Goal: Task Accomplishment & Management: Manage account settings

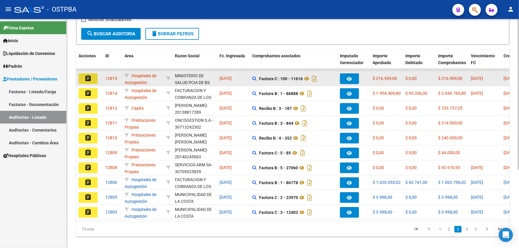
click at [87, 78] on mat-icon "assignment" at bounding box center [87, 78] width 7 height 7
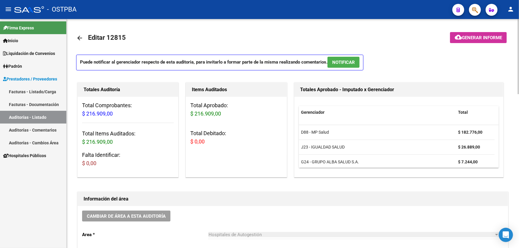
click at [349, 60] on span "NOTIFICAR" at bounding box center [343, 62] width 23 height 5
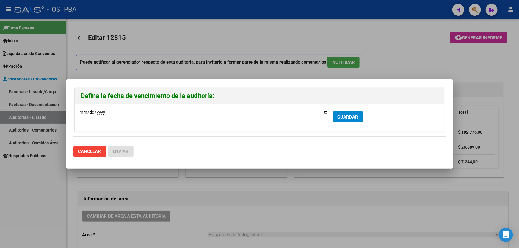
type input "[DATE]"
click at [351, 113] on button "GUARDAR" at bounding box center [348, 117] width 30 height 11
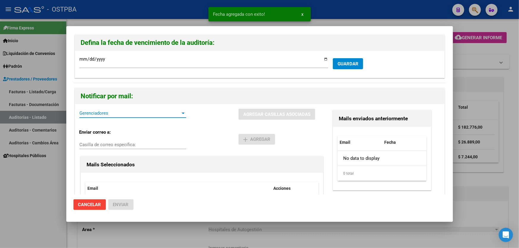
click at [114, 113] on span "Gerenciadores" at bounding box center [129, 113] width 101 height 5
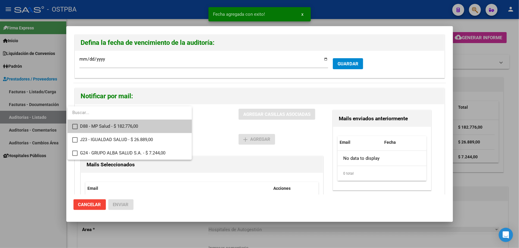
click at [72, 125] on mat-option "D88 - MP Salud - $ 182.776,00" at bounding box center [130, 126] width 124 height 13
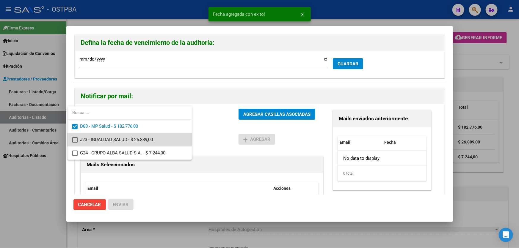
click at [72, 139] on mat-pseudo-checkbox at bounding box center [74, 139] width 5 height 5
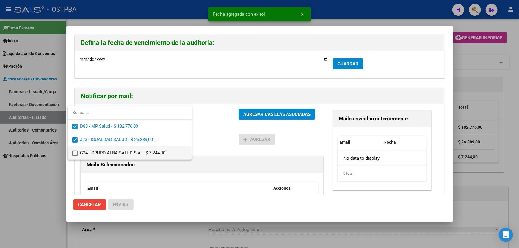
click at [76, 153] on mat-pseudo-checkbox at bounding box center [74, 153] width 5 height 5
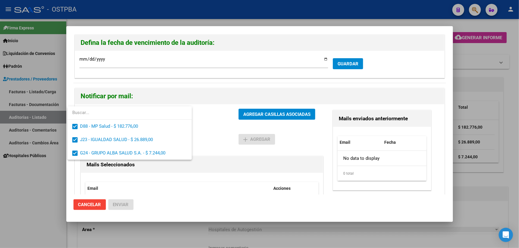
click at [215, 128] on div at bounding box center [259, 124] width 519 height 248
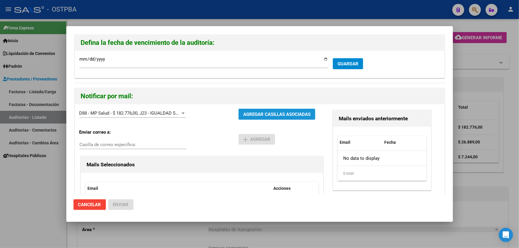
click at [254, 117] on button "AGREGAR CASILLAS ASOCIADAS" at bounding box center [276, 114] width 77 height 11
click at [120, 202] on span "Enviar" at bounding box center [121, 204] width 16 height 5
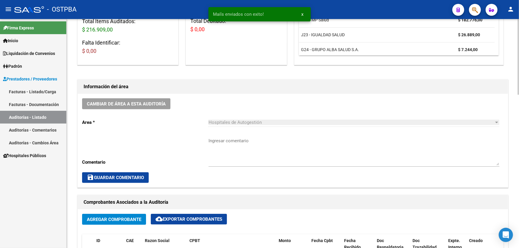
scroll to position [108, 0]
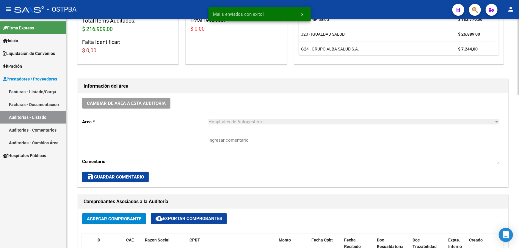
click at [207, 157] on div "Cambiar de área a esta auditoría Area * Hospitales de Autogestión Seleccionar a…" at bounding box center [293, 140] width 430 height 94
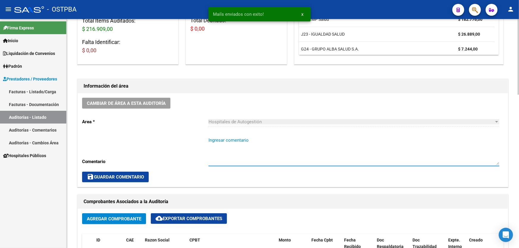
click at [220, 152] on textarea "Ingresar comentario" at bounding box center [353, 151] width 291 height 28
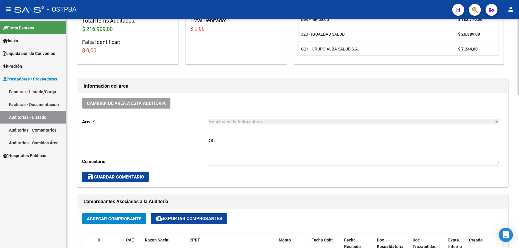
type textarea "c"
type textarea "CERRAR 18/10"
click at [128, 175] on span "save Guardar Comentario" at bounding box center [115, 177] width 57 height 5
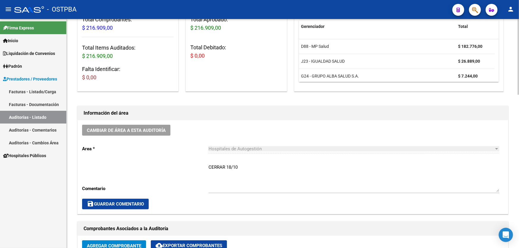
scroll to position [0, 0]
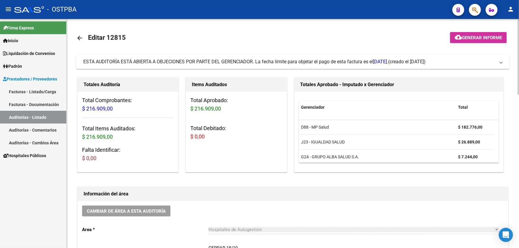
click at [79, 36] on mat-icon "arrow_back" at bounding box center [79, 37] width 7 height 7
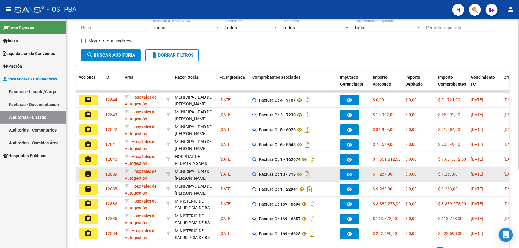
scroll to position [119, 0]
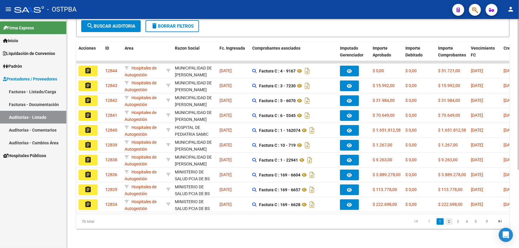
click at [451, 222] on link "2" at bounding box center [448, 222] width 7 height 7
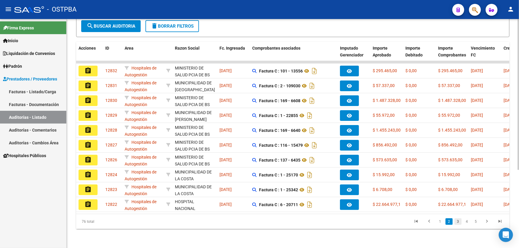
click at [457, 223] on link "3" at bounding box center [457, 222] width 7 height 7
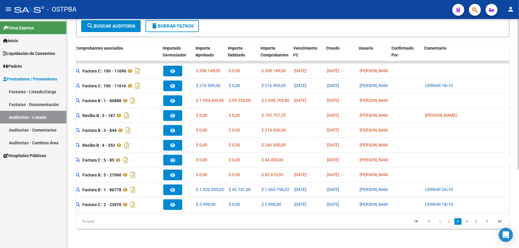
scroll to position [0, 177]
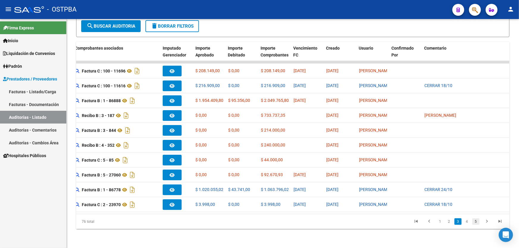
click at [475, 222] on link "5" at bounding box center [475, 222] width 7 height 7
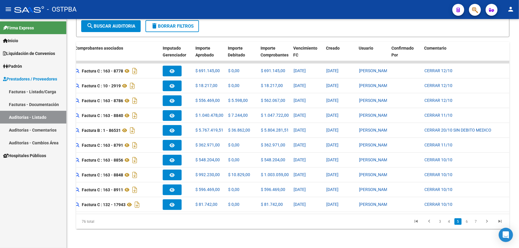
scroll to position [119, 0]
click at [475, 223] on link "7" at bounding box center [475, 222] width 7 height 7
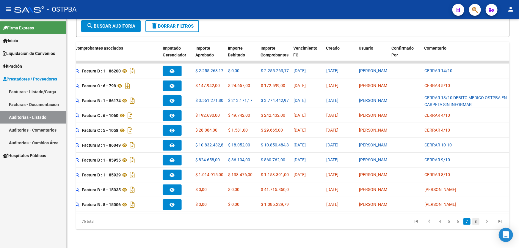
click at [476, 222] on link "8" at bounding box center [475, 222] width 7 height 7
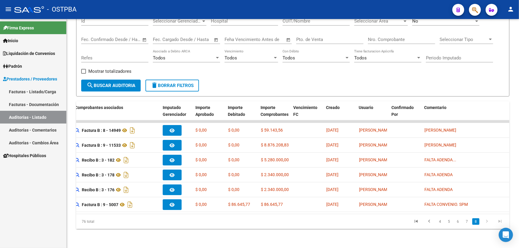
scroll to position [59, 0]
click at [467, 223] on link "7" at bounding box center [466, 222] width 7 height 7
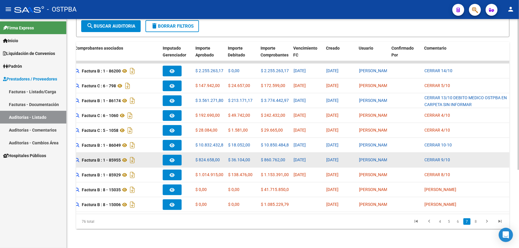
scroll to position [119, 0]
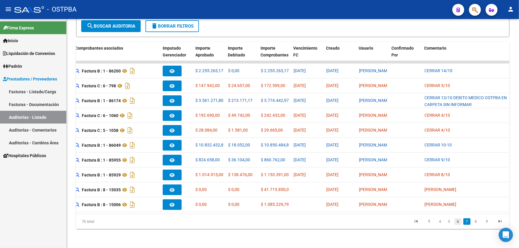
click at [459, 223] on link "6" at bounding box center [457, 222] width 7 height 7
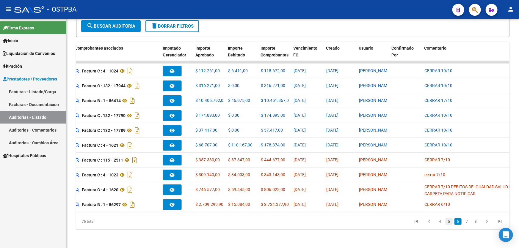
click at [448, 223] on link "5" at bounding box center [448, 222] width 7 height 7
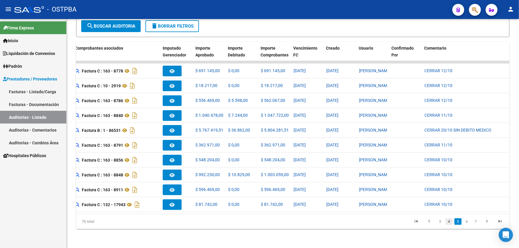
click at [448, 223] on link "4" at bounding box center [448, 222] width 7 height 7
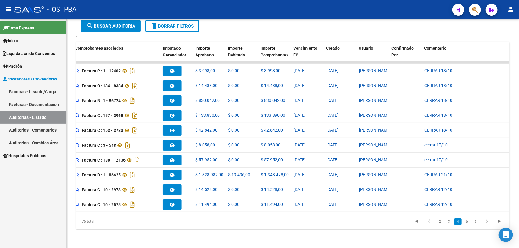
click at [448, 223] on link "3" at bounding box center [448, 222] width 7 height 7
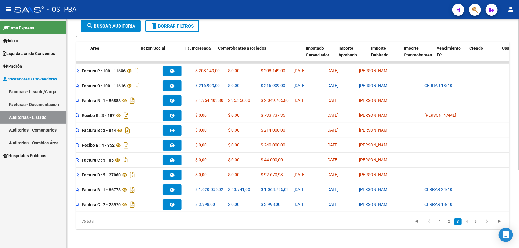
scroll to position [0, 0]
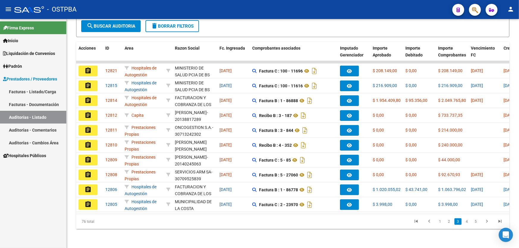
click at [190, 224] on datatable-pager "1 2 3 4 5" at bounding box center [336, 222] width 342 height 10
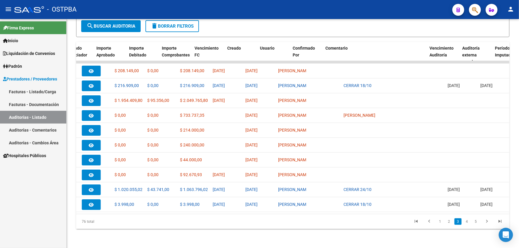
scroll to position [0, 276]
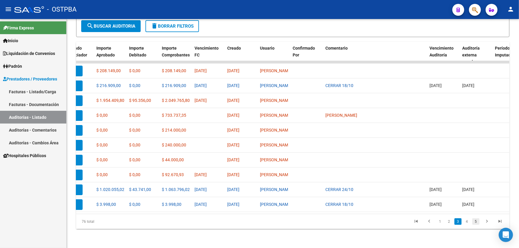
click at [477, 223] on link "5" at bounding box center [475, 222] width 7 height 7
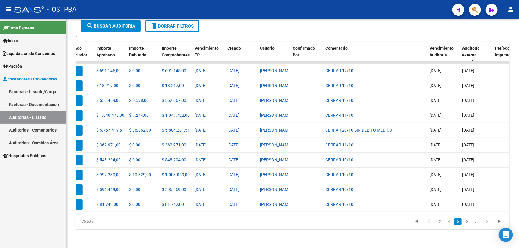
scroll to position [119, 0]
click at [477, 223] on link "7" at bounding box center [475, 222] width 7 height 7
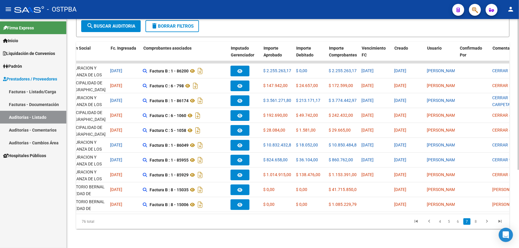
scroll to position [0, 0]
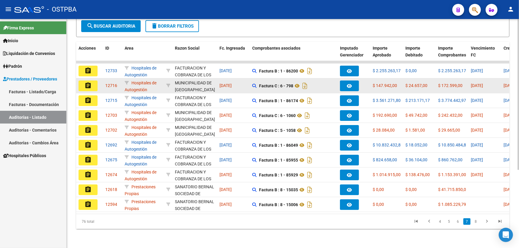
click at [88, 82] on mat-icon "assignment" at bounding box center [87, 85] width 7 height 7
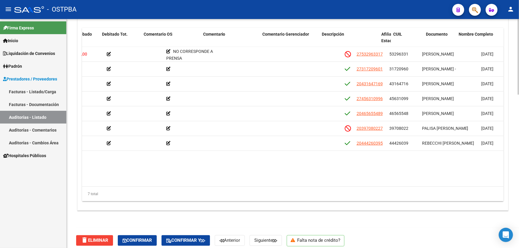
scroll to position [0, 81]
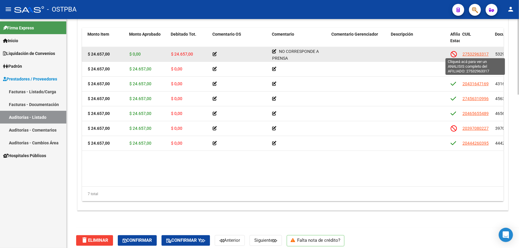
click at [473, 52] on span "27532963317" at bounding box center [475, 54] width 26 height 5
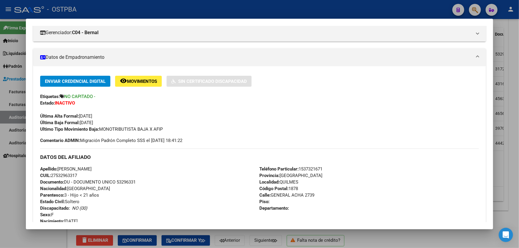
scroll to position [0, 0]
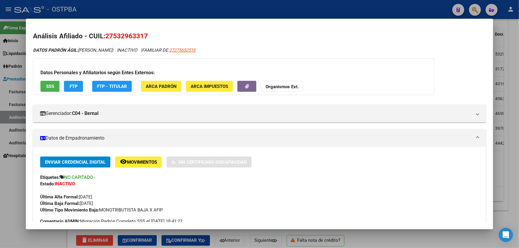
drag, startPoint x: 4, startPoint y: 199, endPoint x: 6, endPoint y: 196, distance: 3.6
click at [5, 198] on div at bounding box center [259, 124] width 519 height 248
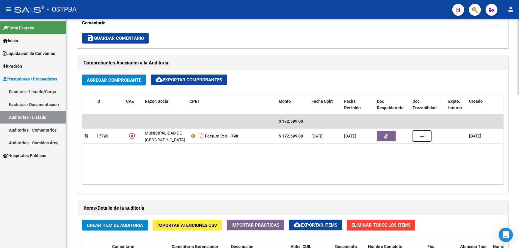
scroll to position [216, 0]
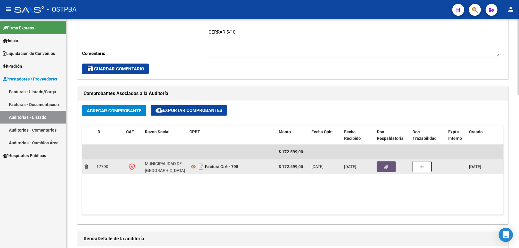
click at [387, 169] on button "button" at bounding box center [386, 166] width 19 height 11
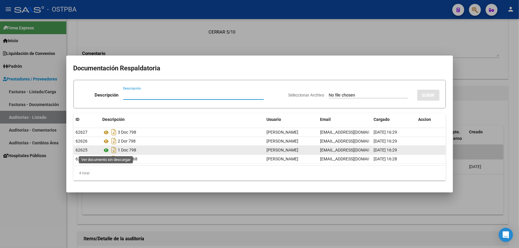
click at [105, 152] on icon at bounding box center [107, 150] width 8 height 7
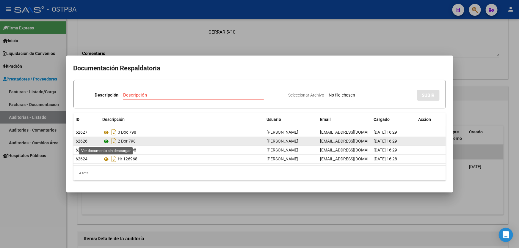
click at [105, 140] on icon at bounding box center [107, 141] width 8 height 7
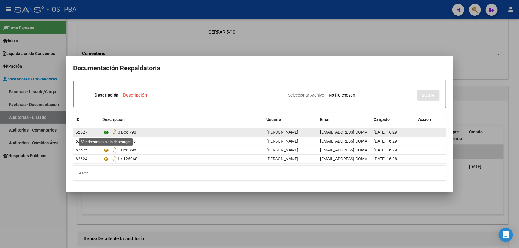
click at [106, 131] on icon at bounding box center [107, 132] width 8 height 7
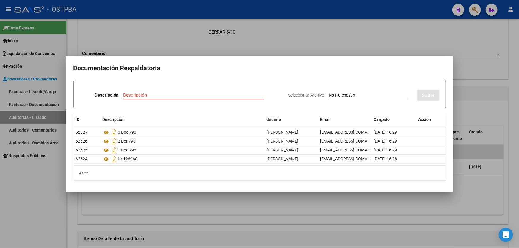
click at [181, 38] on div at bounding box center [259, 124] width 519 height 248
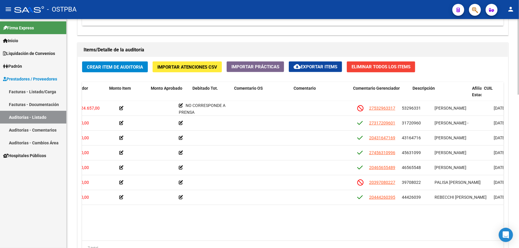
scroll to position [0, 0]
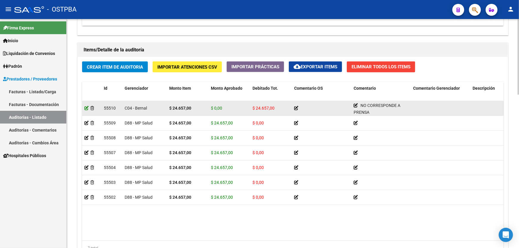
click at [86, 108] on icon at bounding box center [86, 108] width 4 height 4
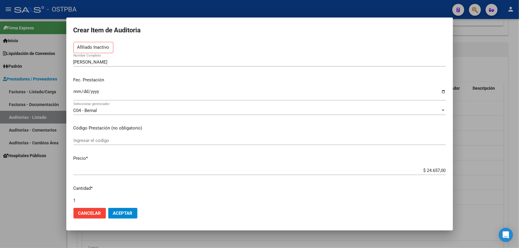
scroll to position [135, 0]
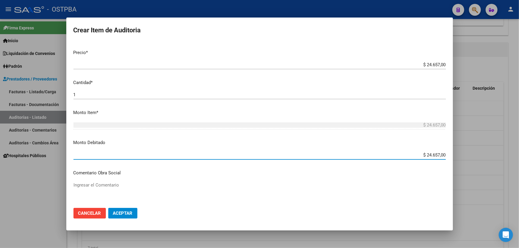
click at [440, 154] on input "$ 24.657,00" at bounding box center [259, 155] width 372 height 5
type input "$ 0,00"
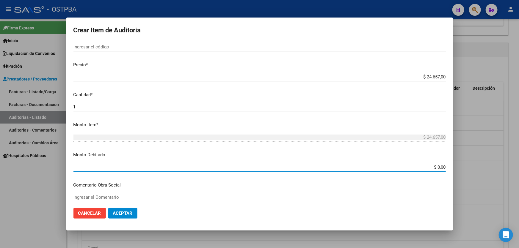
scroll to position [162, 0]
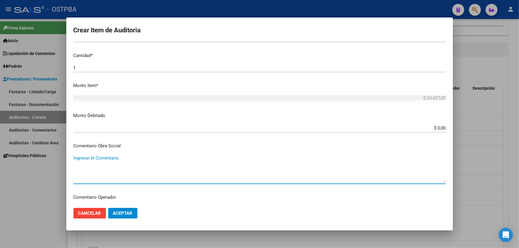
click at [96, 165] on textarea "Ingresar el Comentario" at bounding box center [259, 169] width 372 height 28
type textarea "BAJA DE OSTPBA AL [DATE] CORRESPONDE PRESTACION"
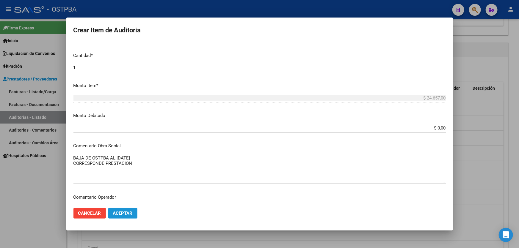
click at [124, 213] on span "Aceptar" at bounding box center [123, 213] width 20 height 5
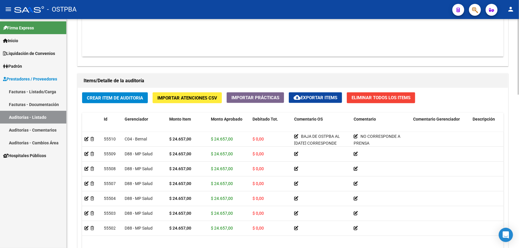
scroll to position [432, 0]
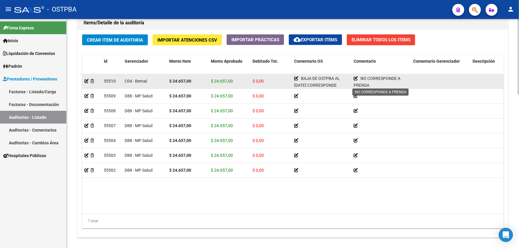
click at [355, 78] on icon at bounding box center [356, 78] width 4 height 4
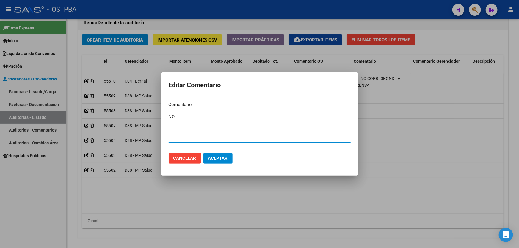
type textarea "N"
click at [216, 156] on span "Aceptar" at bounding box center [218, 158] width 20 height 5
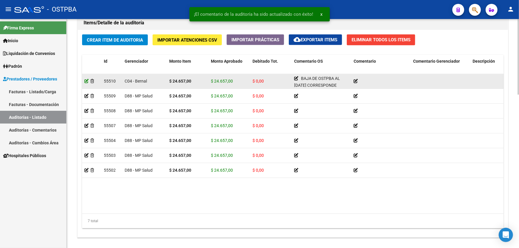
click at [85, 79] on icon at bounding box center [86, 81] width 4 height 4
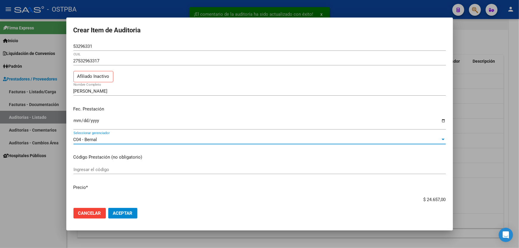
click at [103, 140] on div "C04 - Bernal" at bounding box center [256, 139] width 367 height 5
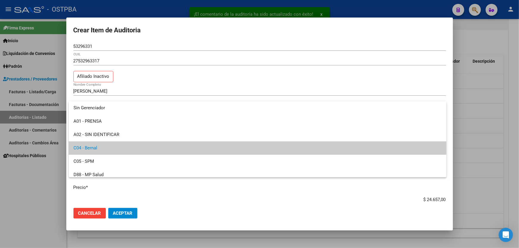
scroll to position [9, 0]
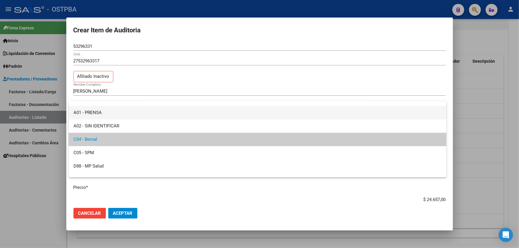
click at [100, 112] on span "A01 - PRENSA" at bounding box center [257, 112] width 368 height 13
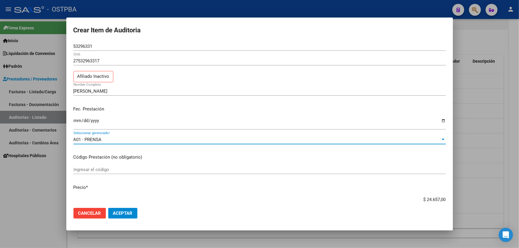
click at [112, 215] on button "Aceptar" at bounding box center [122, 213] width 29 height 11
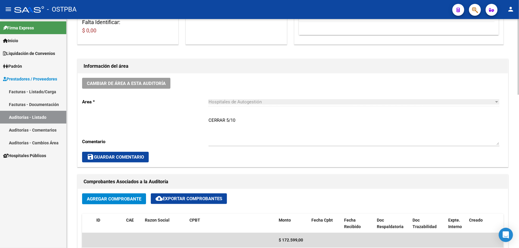
scroll to position [54, 0]
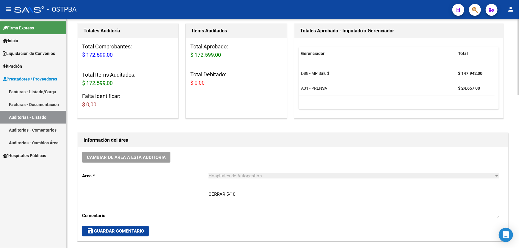
click at [235, 193] on textarea "CERRAR 5/10" at bounding box center [353, 205] width 291 height 28
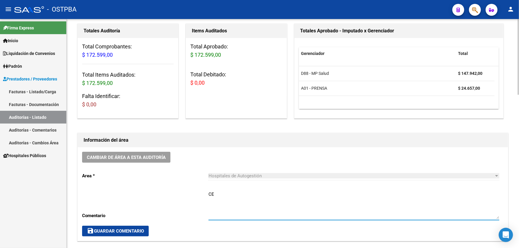
type textarea "C"
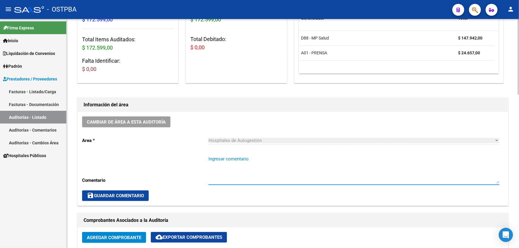
scroll to position [162, 0]
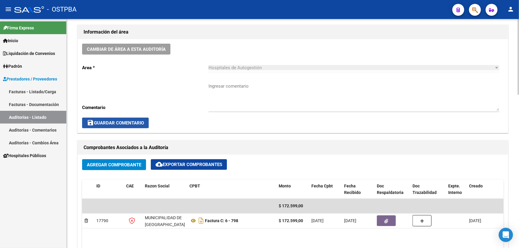
click at [110, 123] on span "save Guardar Comentario" at bounding box center [115, 122] width 57 height 5
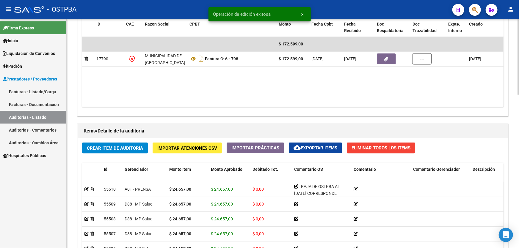
scroll to position [464, 0]
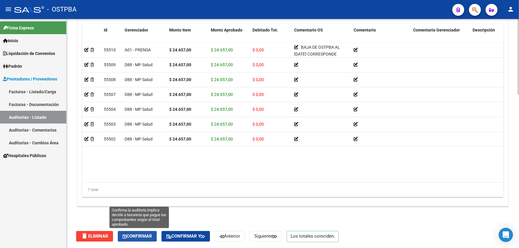
click at [143, 235] on span "Confirmar" at bounding box center [137, 236] width 29 height 5
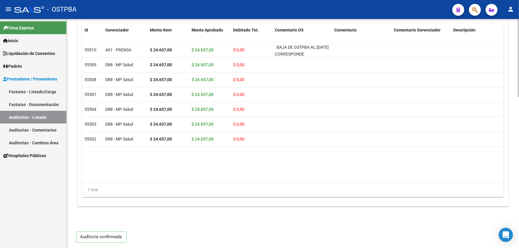
type input "202510"
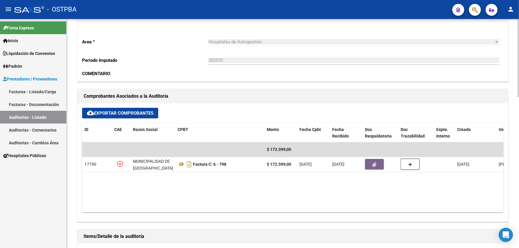
scroll to position [270, 0]
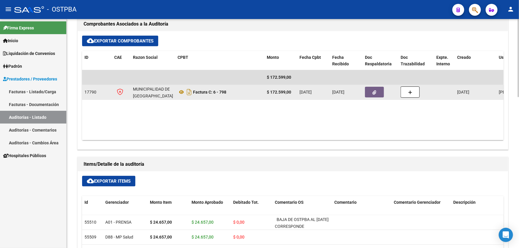
click at [377, 92] on button "button" at bounding box center [374, 92] width 19 height 11
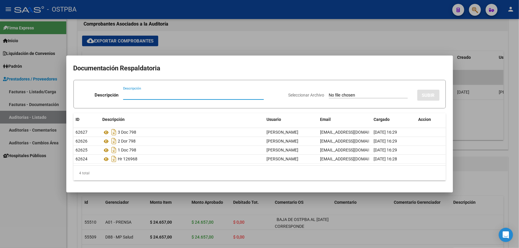
click at [255, 48] on div at bounding box center [259, 124] width 519 height 248
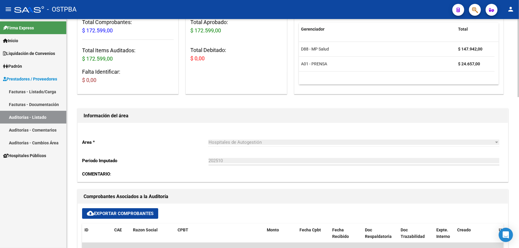
scroll to position [0, 0]
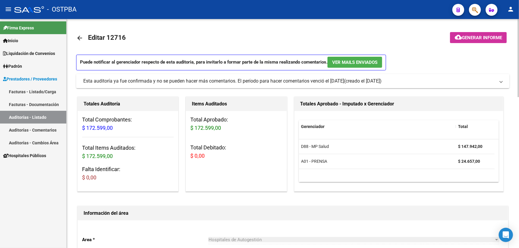
click at [78, 37] on mat-icon "arrow_back" at bounding box center [79, 37] width 7 height 7
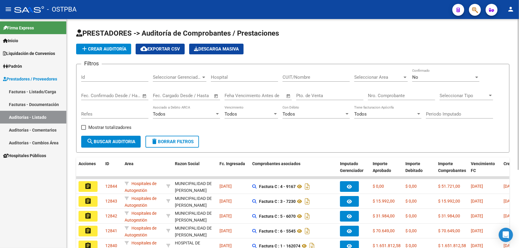
scroll to position [119, 0]
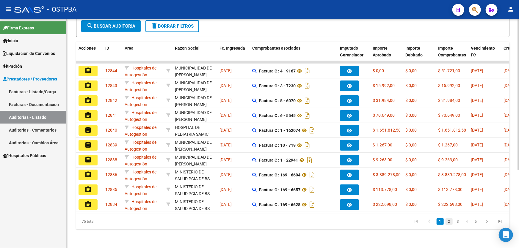
click at [450, 223] on link "2" at bounding box center [448, 222] width 7 height 7
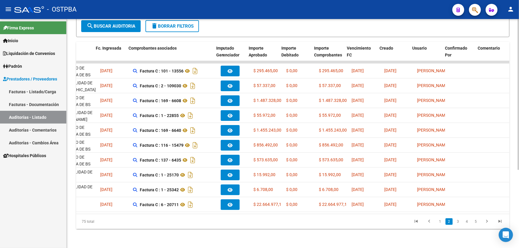
scroll to position [0, 125]
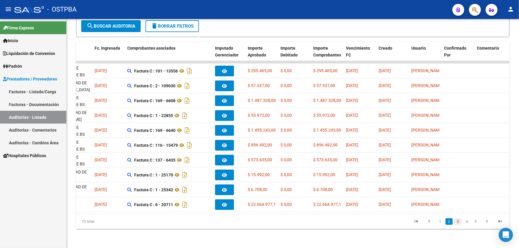
click at [457, 223] on link "3" at bounding box center [457, 222] width 7 height 7
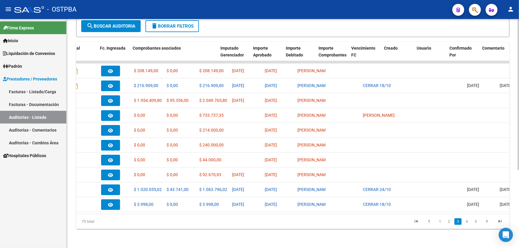
scroll to position [0, 0]
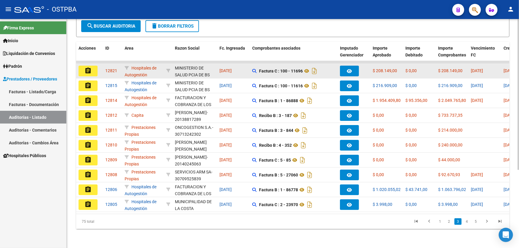
click at [86, 67] on mat-icon "assignment" at bounding box center [87, 70] width 7 height 7
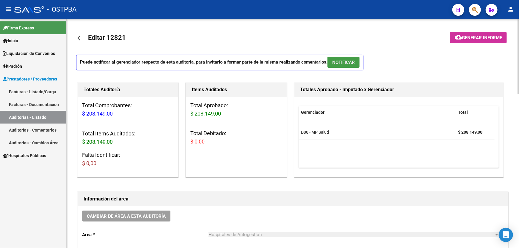
click at [350, 62] on span "NOTIFICAR" at bounding box center [343, 62] width 23 height 5
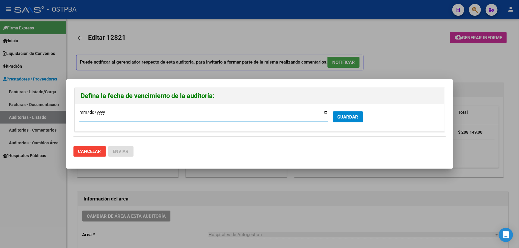
type input "[DATE]"
click at [349, 115] on span "GUARDAR" at bounding box center [348, 116] width 21 height 5
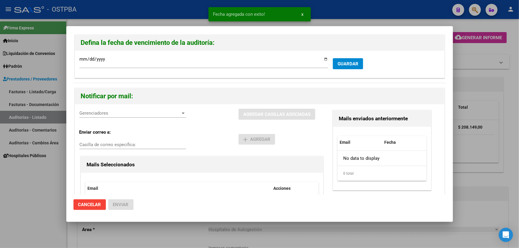
click at [100, 115] on span "Gerenciadores" at bounding box center [129, 113] width 101 height 5
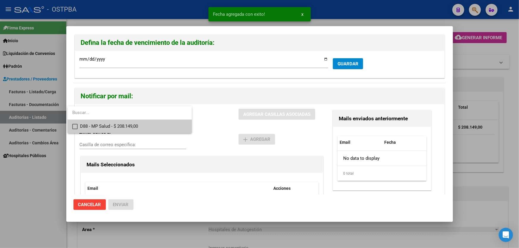
click at [75, 126] on mat-pseudo-checkbox at bounding box center [74, 126] width 5 height 5
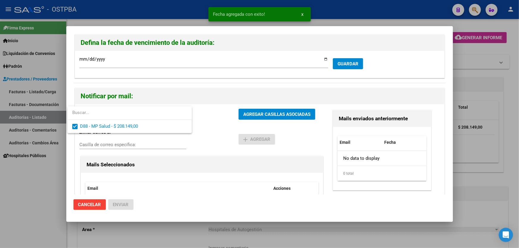
click at [208, 126] on div at bounding box center [259, 124] width 519 height 248
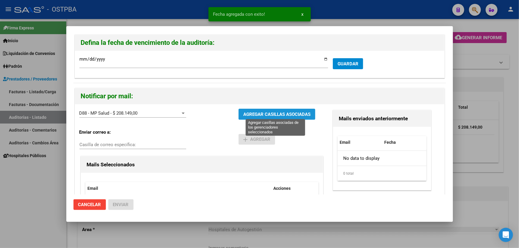
click at [267, 113] on span "AGREGAR CASILLAS ASOCIADAS" at bounding box center [276, 114] width 67 height 5
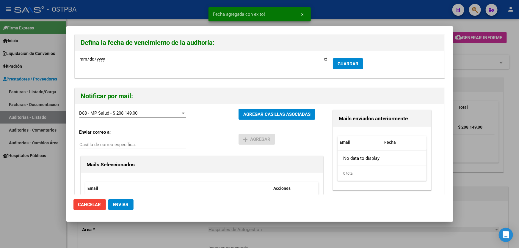
click at [119, 204] on span "Enviar" at bounding box center [121, 204] width 16 height 5
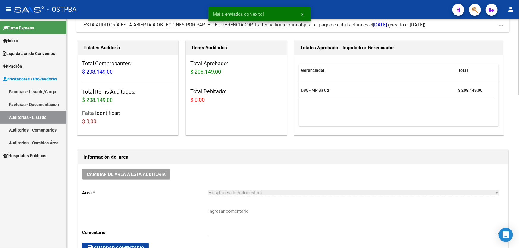
scroll to position [108, 0]
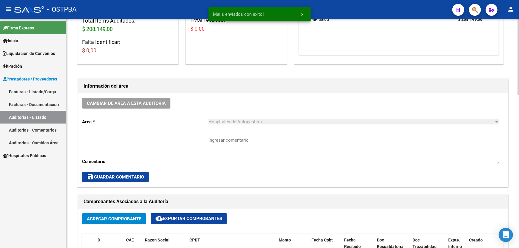
click at [241, 149] on textarea "Ingresar comentario" at bounding box center [353, 151] width 291 height 28
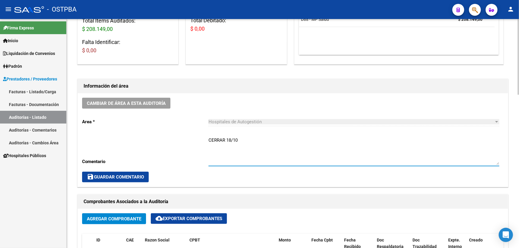
type textarea "CERRAR 18/10"
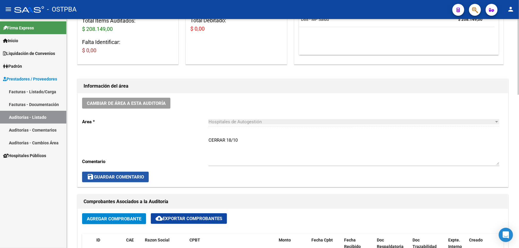
click at [103, 176] on span "save Guardar Comentario" at bounding box center [115, 177] width 57 height 5
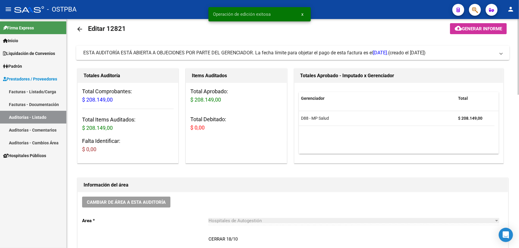
scroll to position [0, 0]
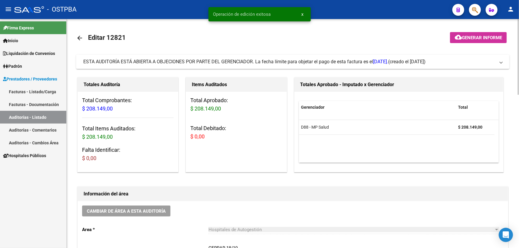
click at [78, 38] on mat-icon "arrow_back" at bounding box center [79, 37] width 7 height 7
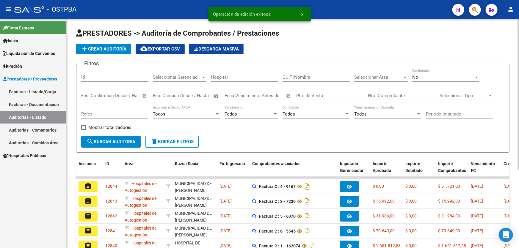
scroll to position [119, 0]
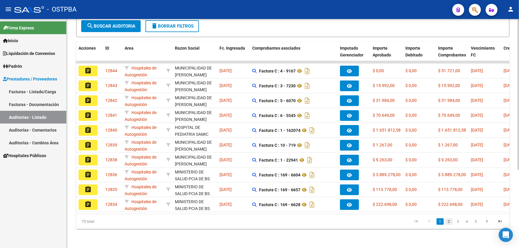
click at [450, 221] on link "2" at bounding box center [448, 222] width 7 height 7
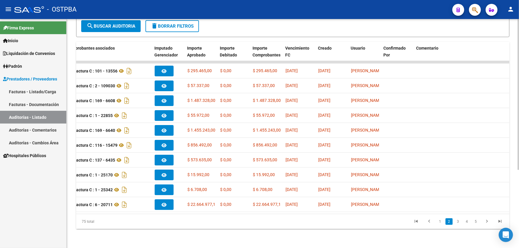
scroll to position [0, 0]
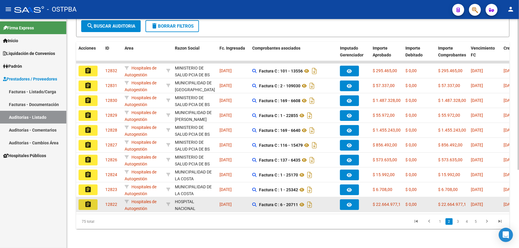
click at [88, 201] on mat-icon "assignment" at bounding box center [87, 204] width 7 height 7
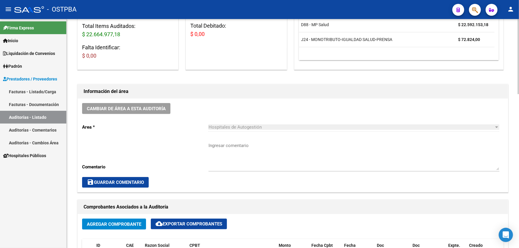
scroll to position [108, 0]
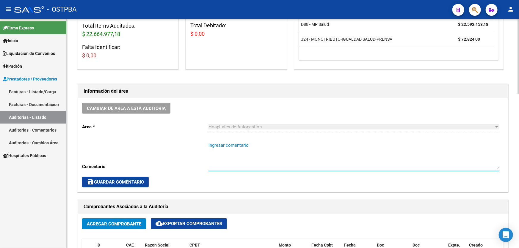
click at [240, 161] on textarea "Ingresar comentario" at bounding box center [353, 156] width 291 height 28
type textarea "CERRAR 18/10"
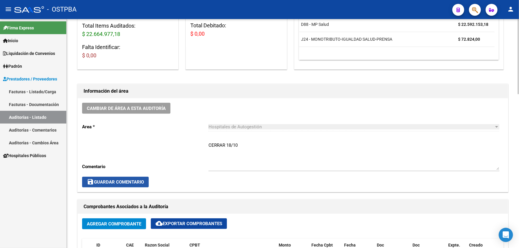
click at [128, 183] on span "save Guardar Comentario" at bounding box center [115, 182] width 57 height 5
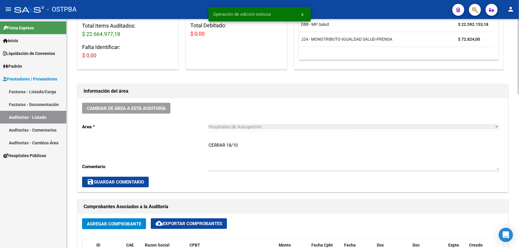
scroll to position [0, 0]
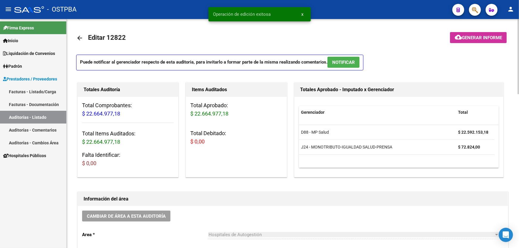
click at [348, 61] on span "NOTIFICAR" at bounding box center [343, 62] width 23 height 5
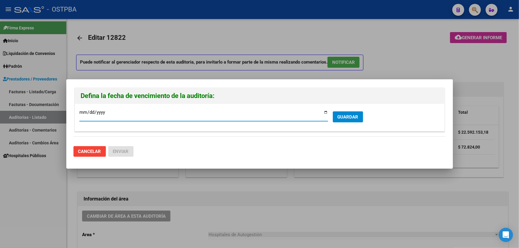
type input "[DATE]"
click at [343, 113] on button "GUARDAR" at bounding box center [348, 117] width 30 height 11
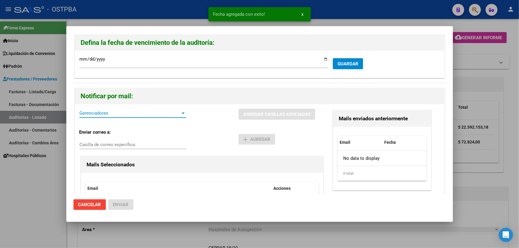
click at [95, 113] on span "Gerenciadores" at bounding box center [129, 113] width 101 height 5
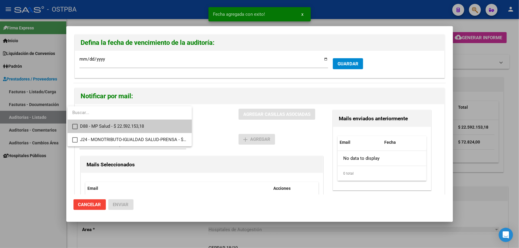
click at [76, 125] on mat-pseudo-checkbox at bounding box center [74, 126] width 5 height 5
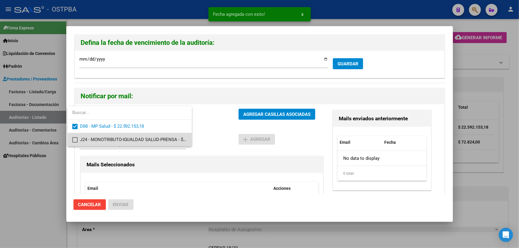
click at [76, 140] on mat-pseudo-checkbox at bounding box center [74, 139] width 5 height 5
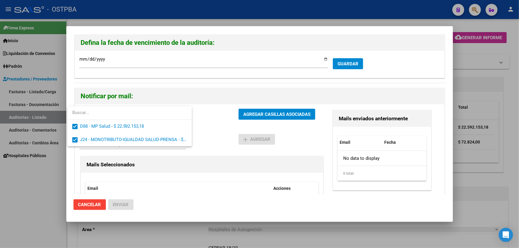
click at [212, 125] on div at bounding box center [259, 124] width 519 height 248
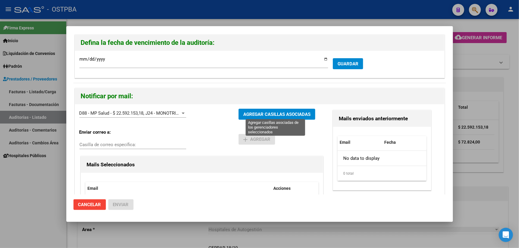
click at [267, 112] on span "AGREGAR CASILLAS ASOCIADAS" at bounding box center [276, 114] width 67 height 5
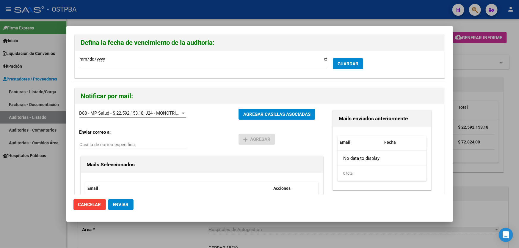
click at [121, 203] on span "Enviar" at bounding box center [121, 204] width 16 height 5
